Goal: Information Seeking & Learning: Learn about a topic

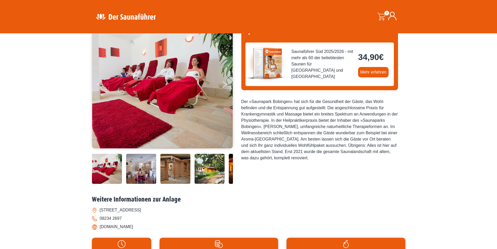
scroll to position [53, 0]
click at [106, 164] on img at bounding box center [107, 169] width 30 height 30
click at [131, 168] on img at bounding box center [141, 169] width 30 height 30
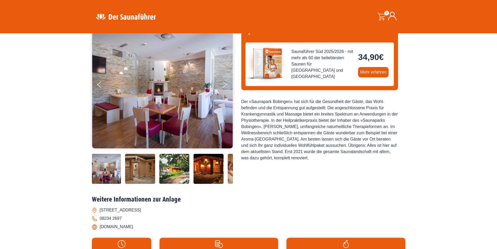
click at [174, 174] on img at bounding box center [174, 169] width 30 height 30
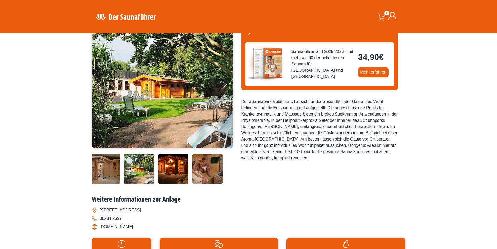
click at [196, 174] on img at bounding box center [207, 169] width 30 height 30
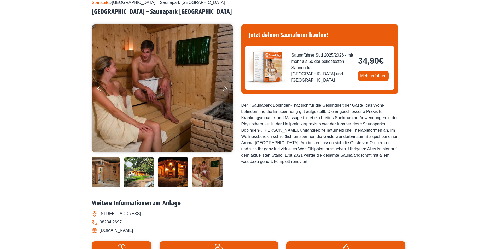
scroll to position [0, 0]
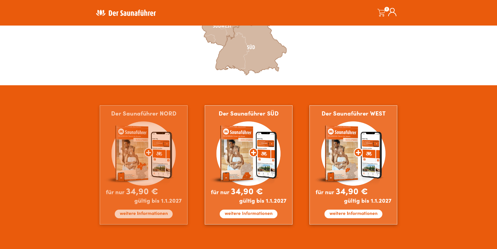
scroll to position [240, 0]
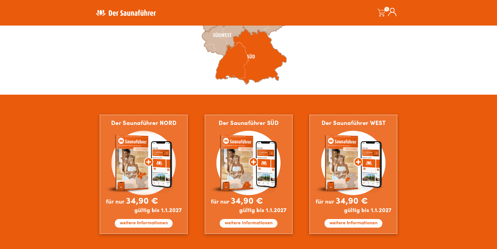
click at [246, 63] on icon at bounding box center [250, 56] width 71 height 55
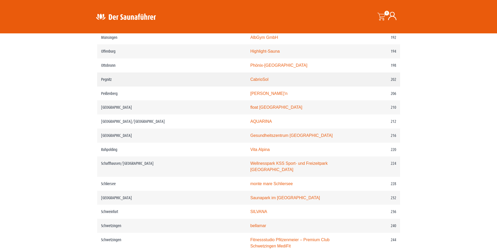
scroll to position [958, 0]
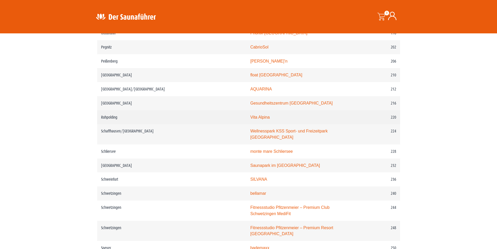
click at [250, 119] on link "Vita Alpina" at bounding box center [260, 117] width 20 height 4
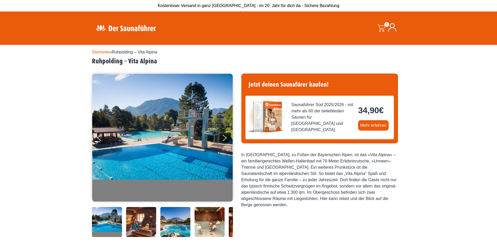
click at [146, 231] on img at bounding box center [141, 222] width 30 height 30
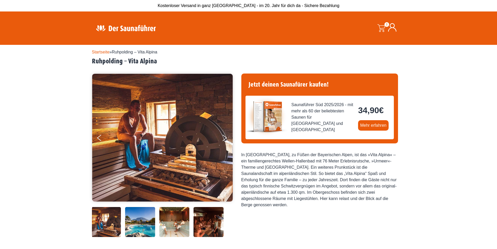
click at [183, 226] on img at bounding box center [174, 222] width 30 height 30
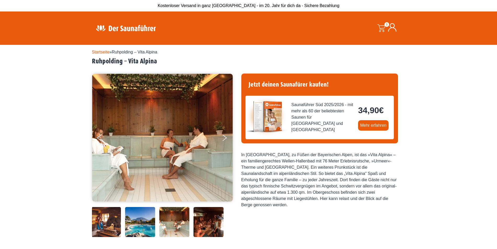
click at [216, 224] on img at bounding box center [208, 222] width 30 height 30
